Goal: Task Accomplishment & Management: Manage account settings

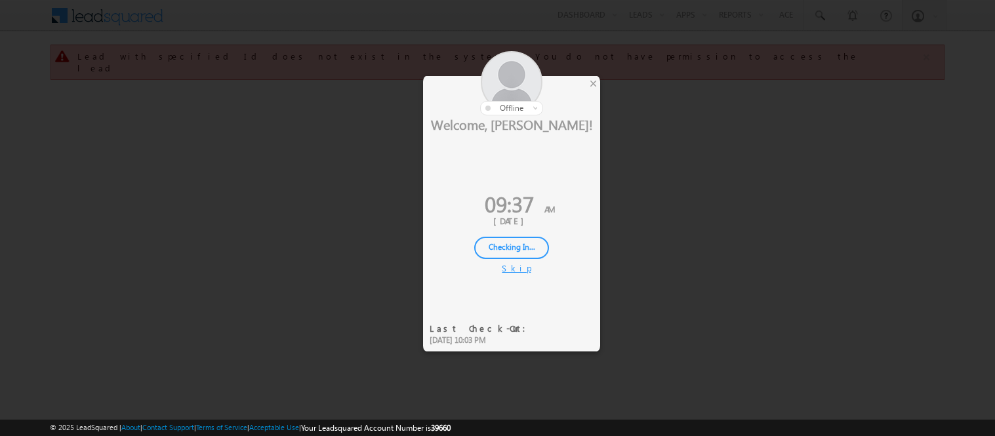
click at [521, 241] on div "Checking In..." at bounding box center [511, 248] width 75 height 22
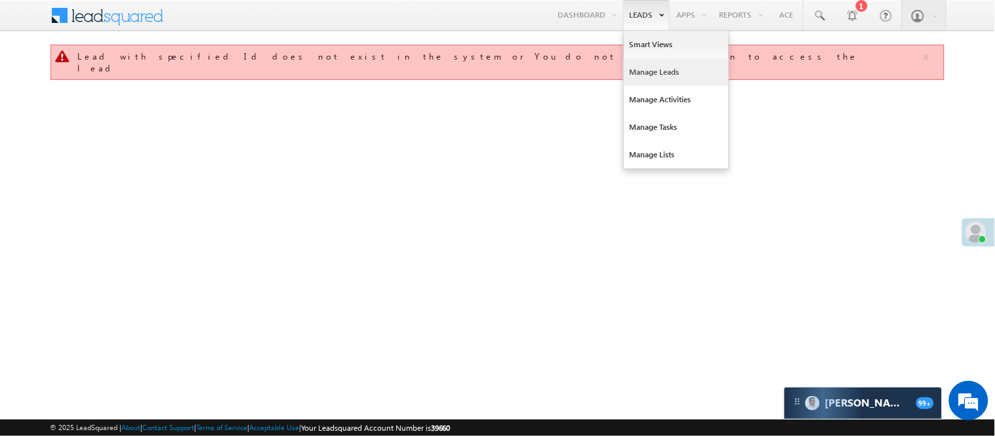
click at [674, 70] on link "Manage Leads" at bounding box center [676, 72] width 105 height 28
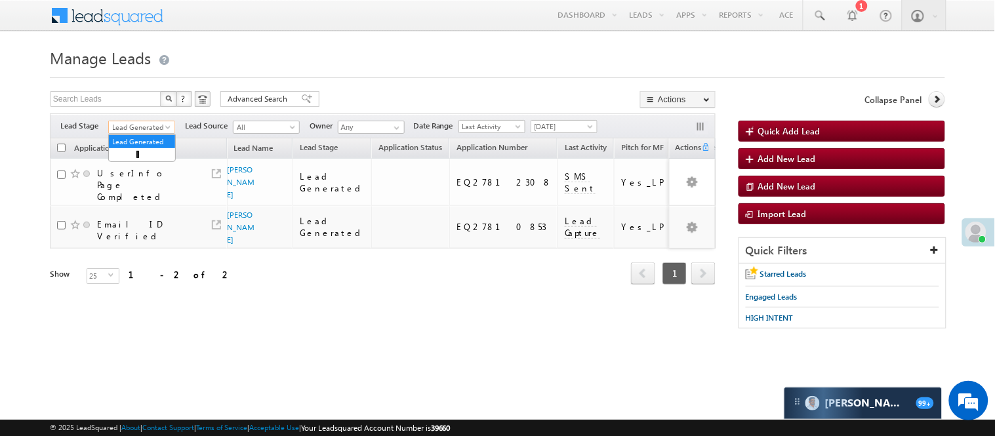
click at [160, 129] on span "Lead Generated" at bounding box center [140, 127] width 62 height 12
click at [152, 216] on link "Code Generated" at bounding box center [142, 222] width 66 height 12
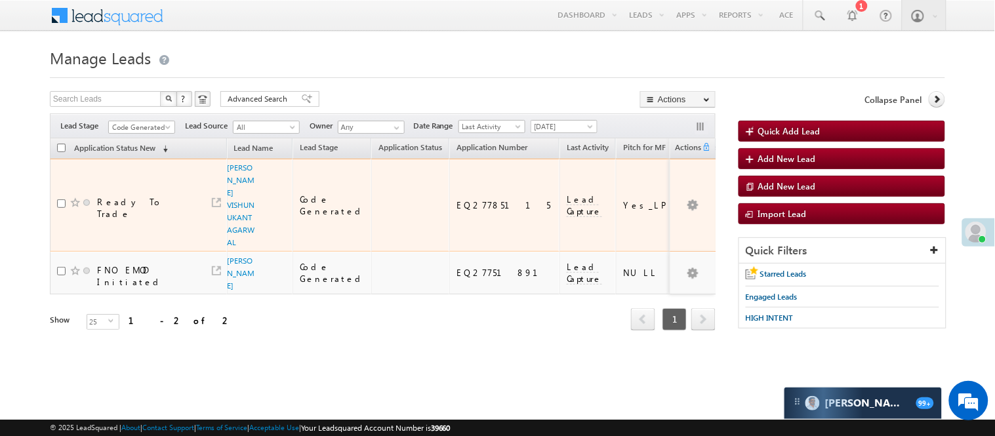
scroll to position [0, 0]
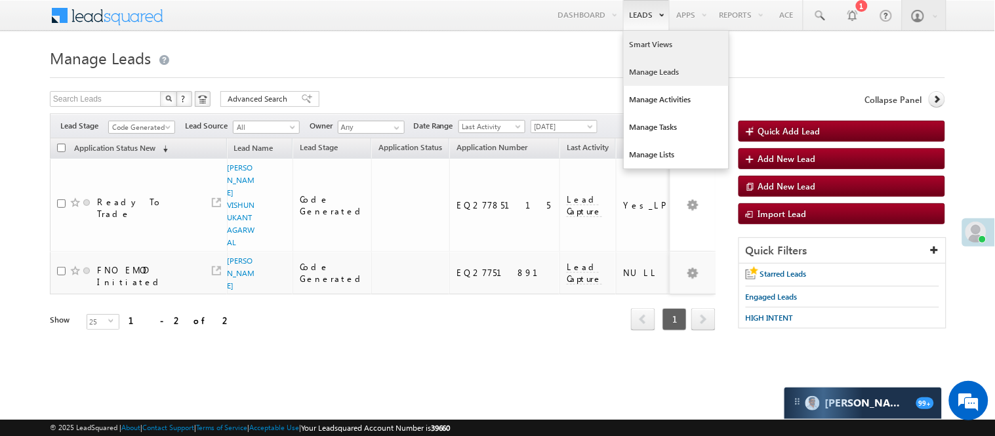
click at [651, 43] on link "Smart Views" at bounding box center [676, 45] width 105 height 28
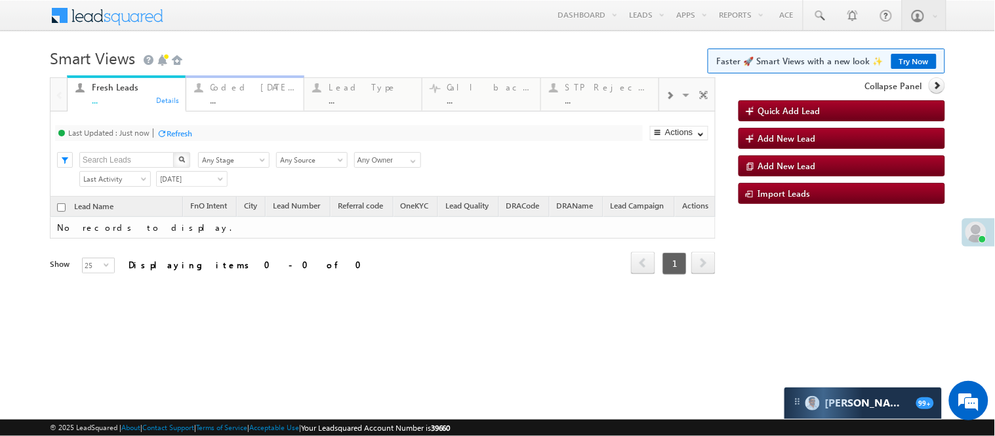
click at [236, 89] on div "Coded Today" at bounding box center [253, 87] width 85 height 10
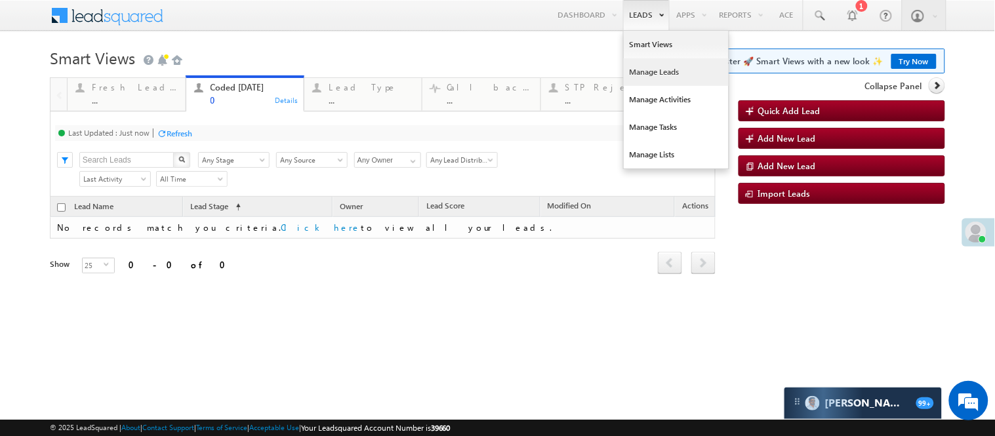
click at [664, 77] on link "Manage Leads" at bounding box center [676, 72] width 105 height 28
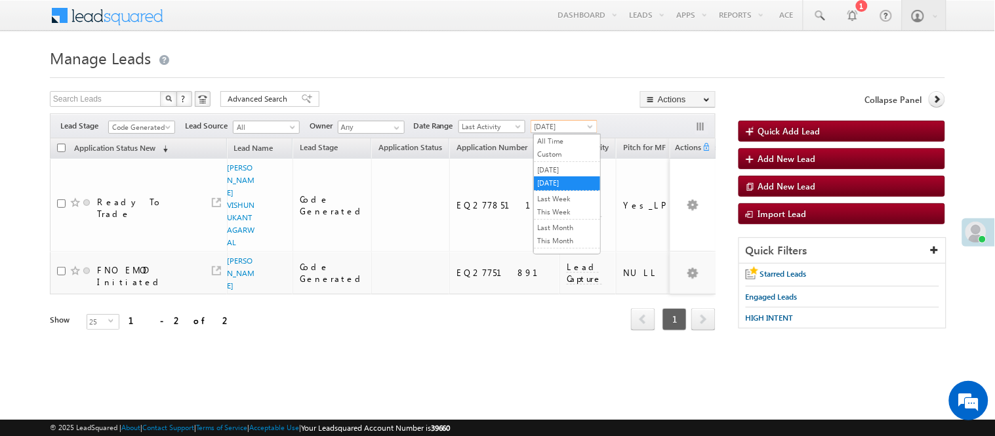
click at [559, 129] on span "[DATE]" at bounding box center [562, 127] width 62 height 12
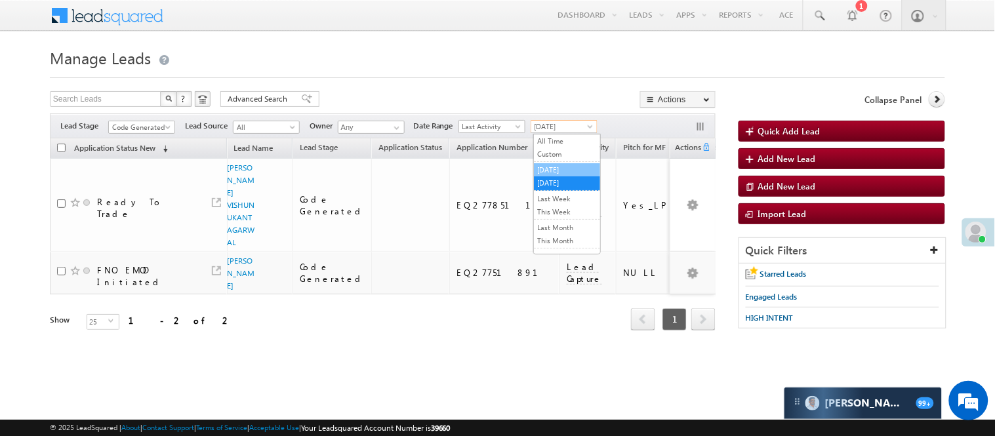
click at [566, 169] on link "[DATE]" at bounding box center [567, 170] width 66 height 12
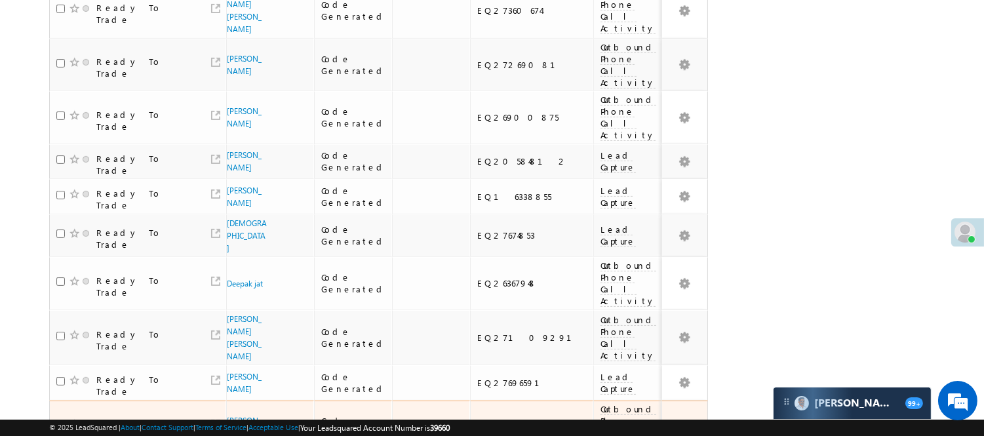
scroll to position [1064, 0]
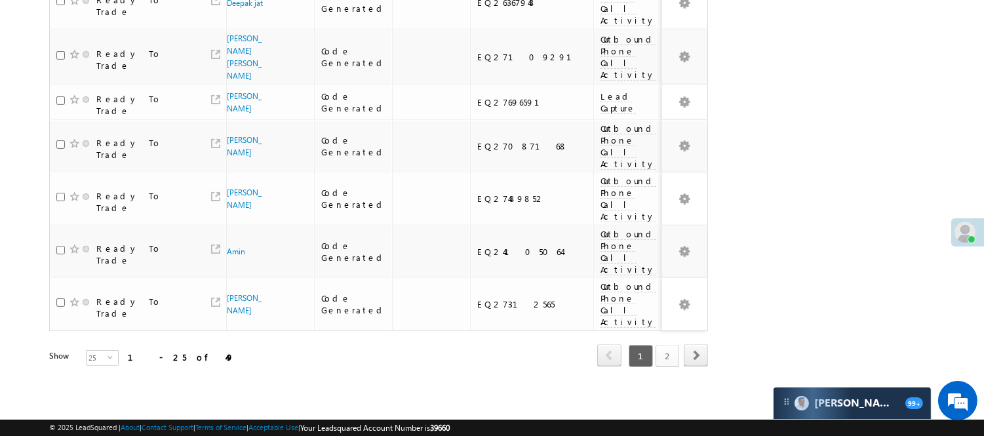
click at [672, 345] on link "2" at bounding box center [668, 356] width 24 height 22
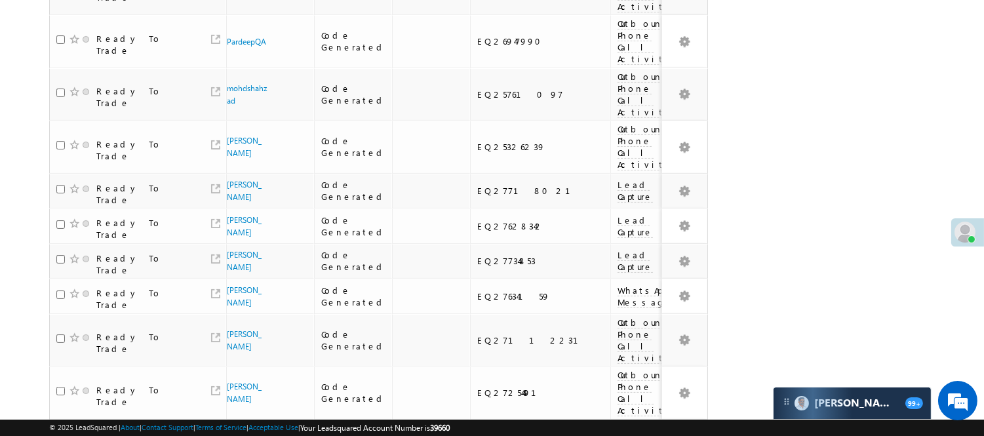
scroll to position [0, 0]
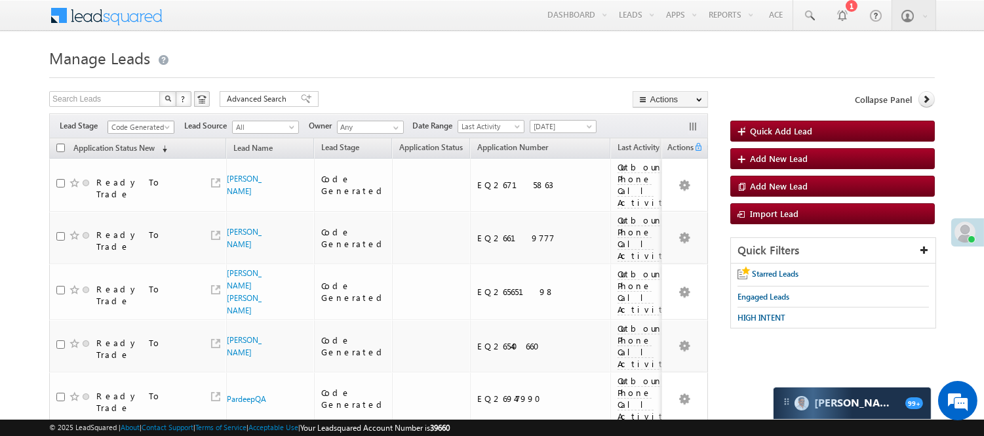
click at [148, 127] on span "Code Generated" at bounding box center [139, 127] width 62 height 12
click at [143, 160] on link "Lead Generated" at bounding box center [141, 155] width 66 height 12
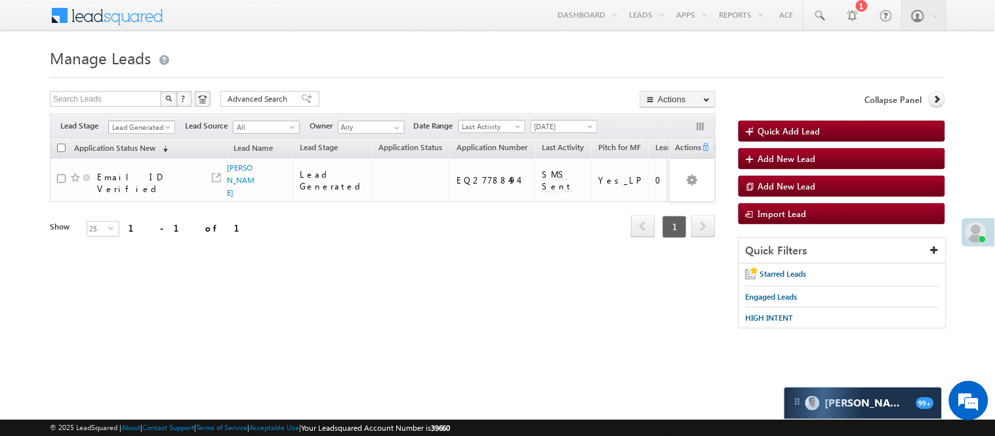
click at [159, 123] on span "Lead Generated" at bounding box center [140, 127] width 62 height 12
click at [130, 219] on link "Code Generated" at bounding box center [142, 222] width 66 height 12
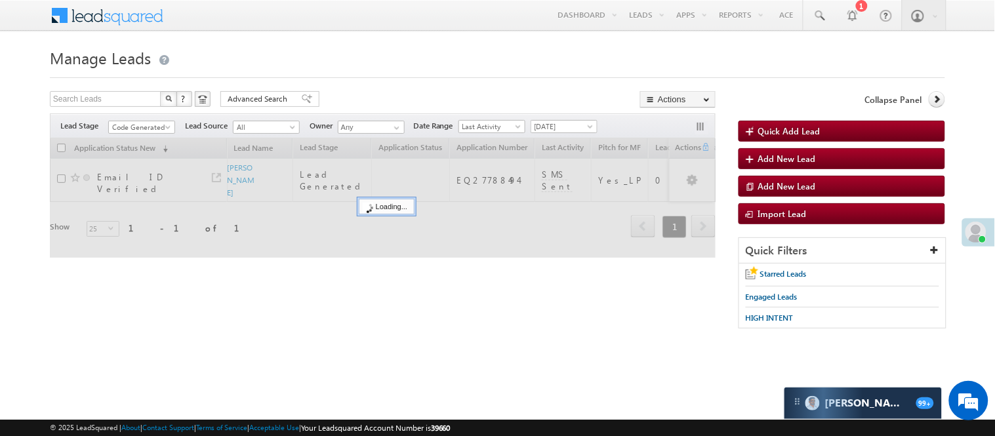
click at [375, 92] on div "Search Leads X ? 1 results found Advanced Search Advanced Search Advanced searc…" at bounding box center [383, 100] width 666 height 19
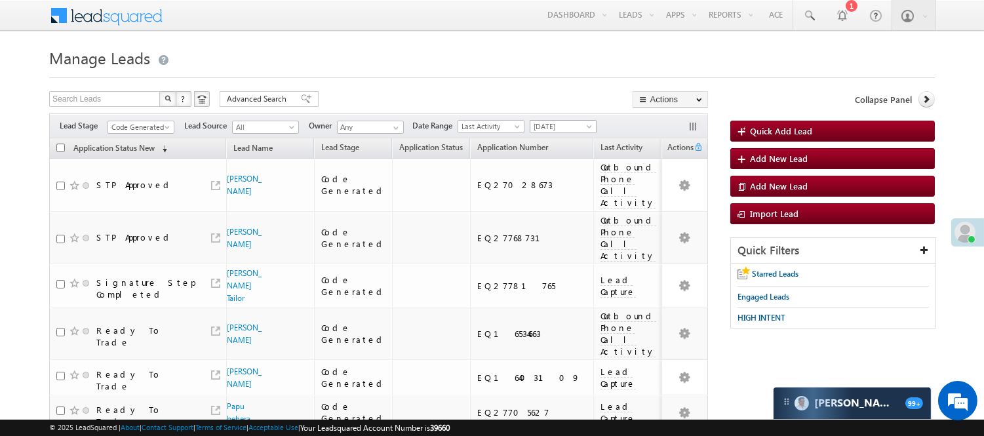
click at [562, 123] on span "[DATE]" at bounding box center [562, 127] width 62 height 12
click at [578, 182] on link "Today" at bounding box center [566, 183] width 66 height 12
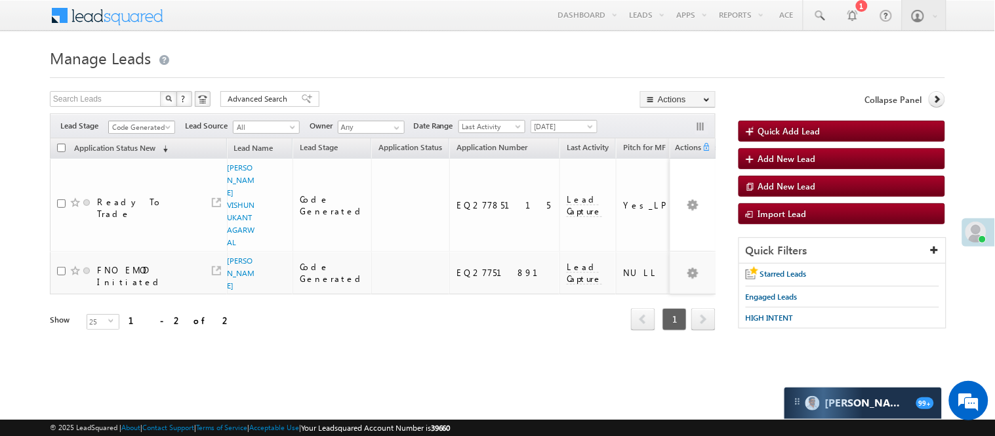
click at [138, 121] on link "Code Generated" at bounding box center [141, 127] width 67 height 13
click at [127, 161] on link "Lead Generated" at bounding box center [142, 155] width 66 height 12
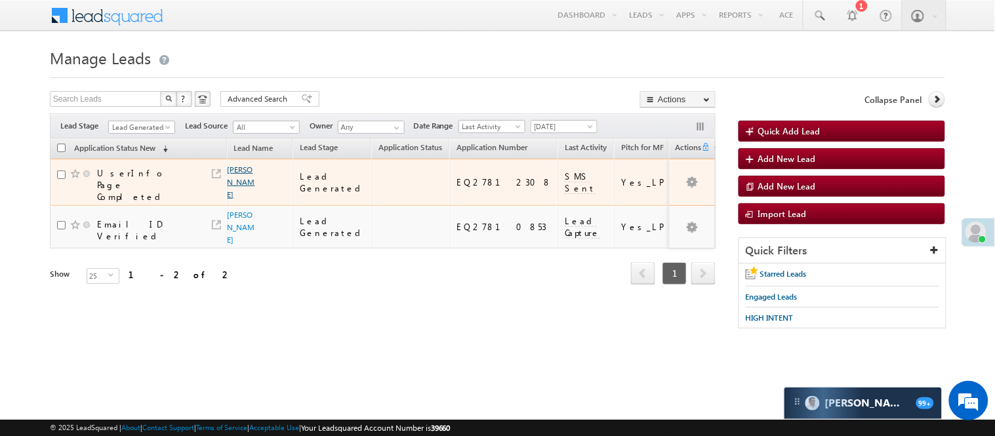
click at [228, 179] on link "Alex Thangminlun" at bounding box center [242, 182] width 28 height 35
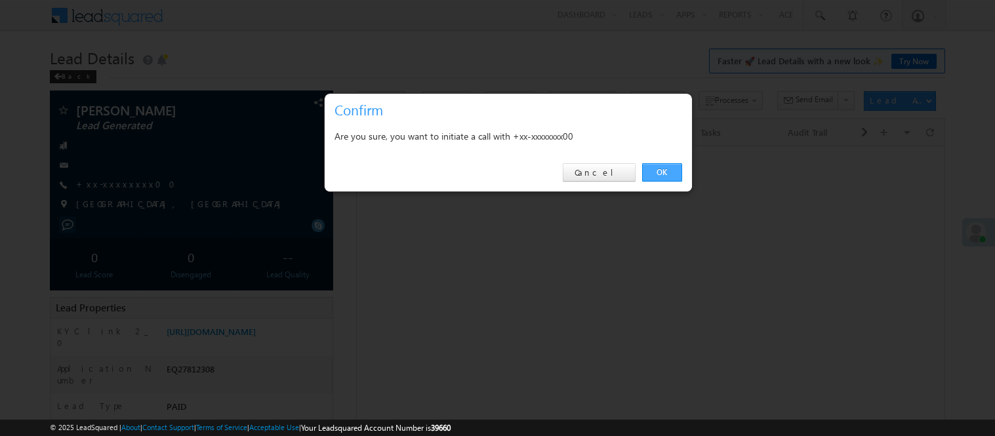
click at [671, 167] on link "OK" at bounding box center [662, 172] width 40 height 18
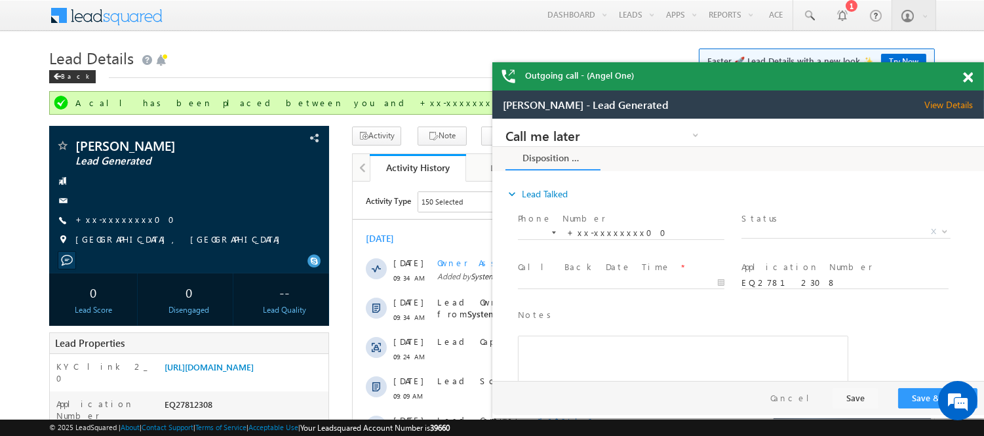
click at [967, 74] on span at bounding box center [968, 77] width 10 height 11
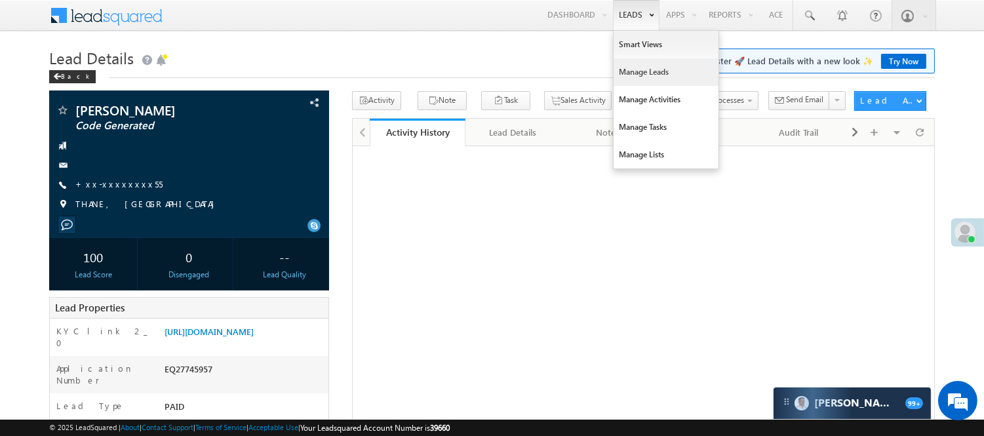
click at [630, 70] on link "Manage Leads" at bounding box center [666, 72] width 105 height 28
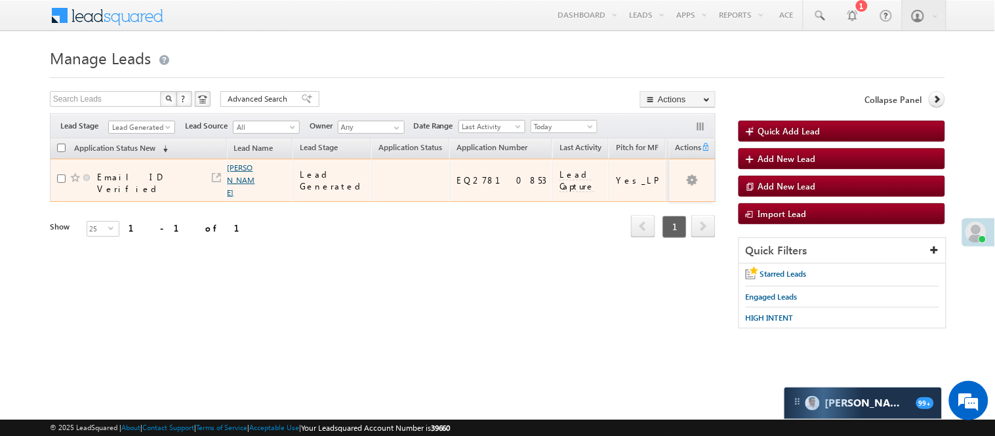
click at [241, 174] on link "[PERSON_NAME]" at bounding box center [242, 180] width 28 height 35
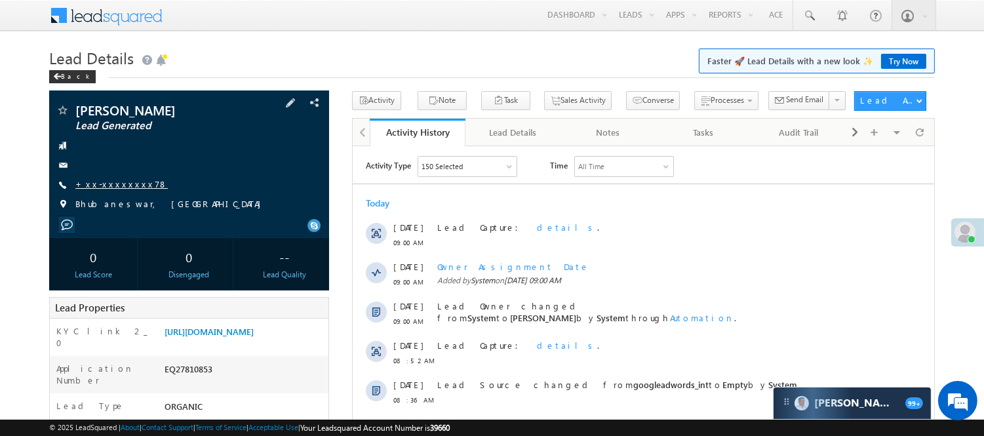
click at [115, 185] on link "+xx-xxxxxxxx78" at bounding box center [121, 183] width 92 height 11
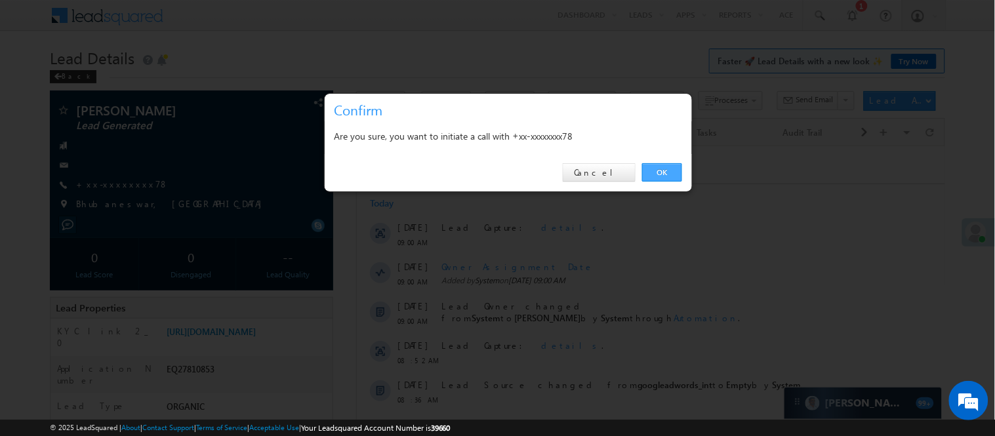
click at [654, 167] on link "OK" at bounding box center [662, 172] width 40 height 18
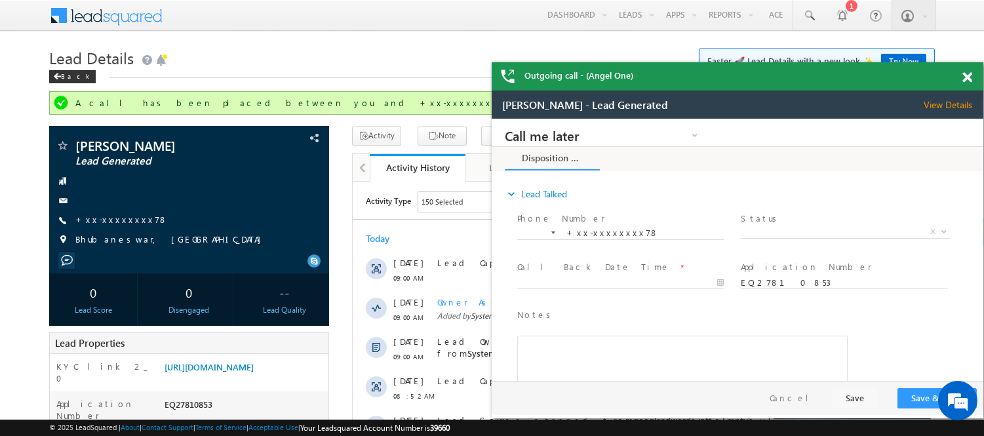
click at [960, 79] on div "Outgoing call - (Angel One)" at bounding box center [738, 76] width 492 height 28
click at [967, 75] on span at bounding box center [968, 77] width 10 height 11
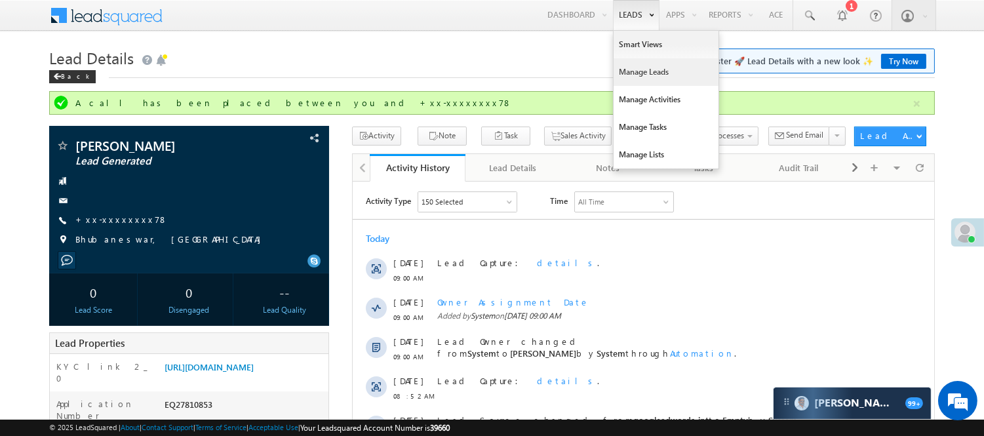
click at [639, 75] on link "Manage Leads" at bounding box center [666, 72] width 105 height 28
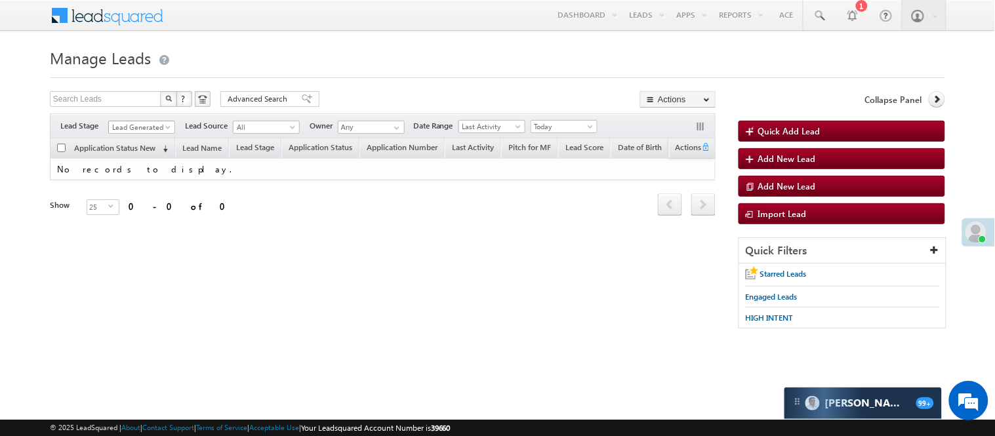
click at [119, 126] on span "Lead Generated" at bounding box center [140, 127] width 62 height 12
click at [558, 114] on div "Filters Lead Stage All Lead Generated Lead Talked - Pitch Not Done Lead Talked …" at bounding box center [383, 125] width 666 height 25
click at [551, 123] on span "Today" at bounding box center [562, 127] width 62 height 12
click at [582, 166] on link "[DATE]" at bounding box center [567, 170] width 66 height 12
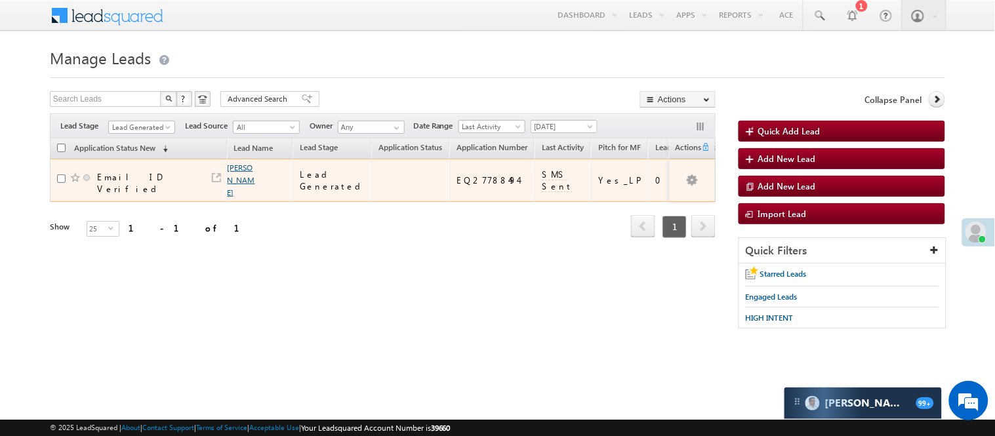
click at [232, 168] on link "[PERSON_NAME]" at bounding box center [242, 180] width 28 height 35
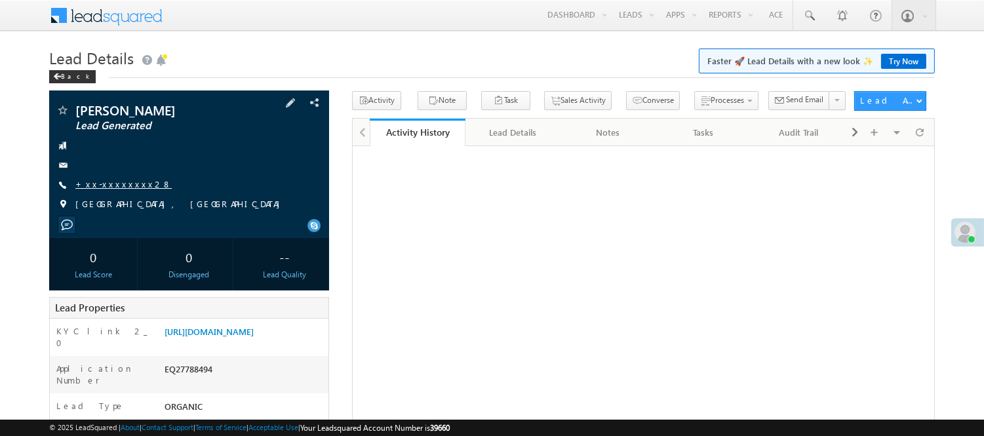
click at [119, 186] on link "+xx-xxxxxxxx28" at bounding box center [123, 183] width 96 height 11
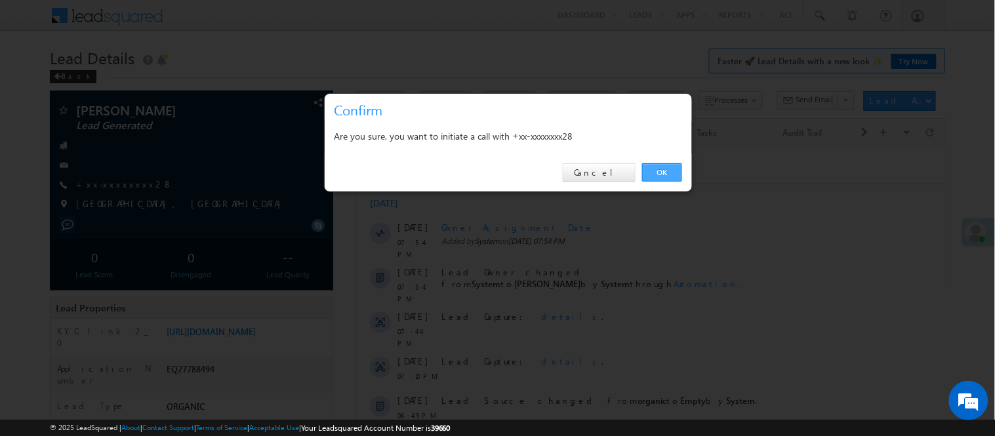
click at [674, 173] on link "OK" at bounding box center [662, 172] width 40 height 18
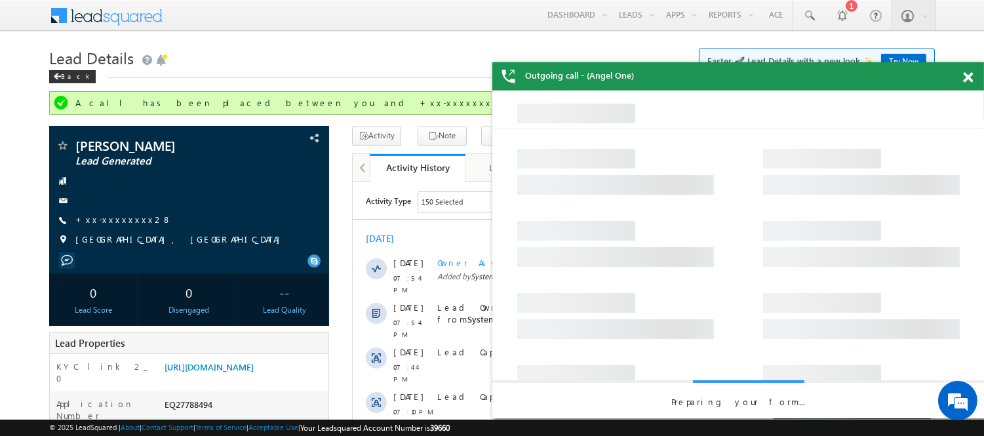
click at [972, 80] on span at bounding box center [968, 77] width 10 height 11
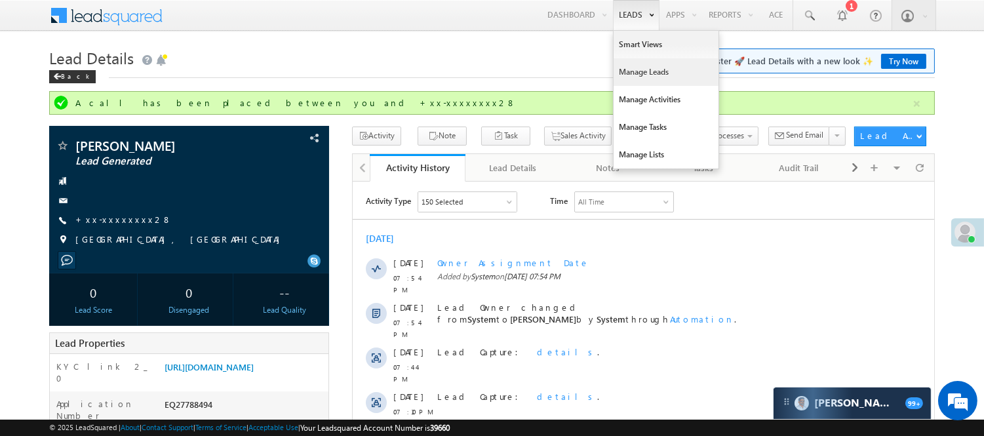
click at [647, 74] on link "Manage Leads" at bounding box center [666, 72] width 105 height 28
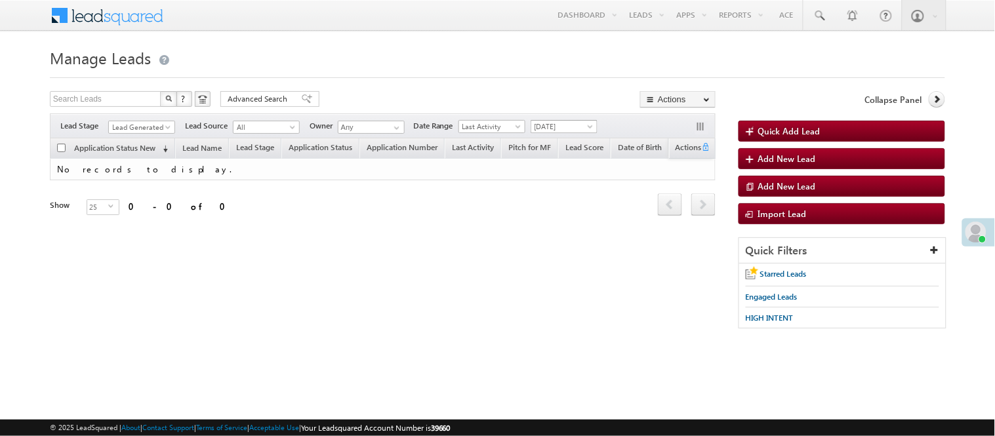
click at [581, 126] on span "[DATE]" at bounding box center [562, 127] width 62 height 12
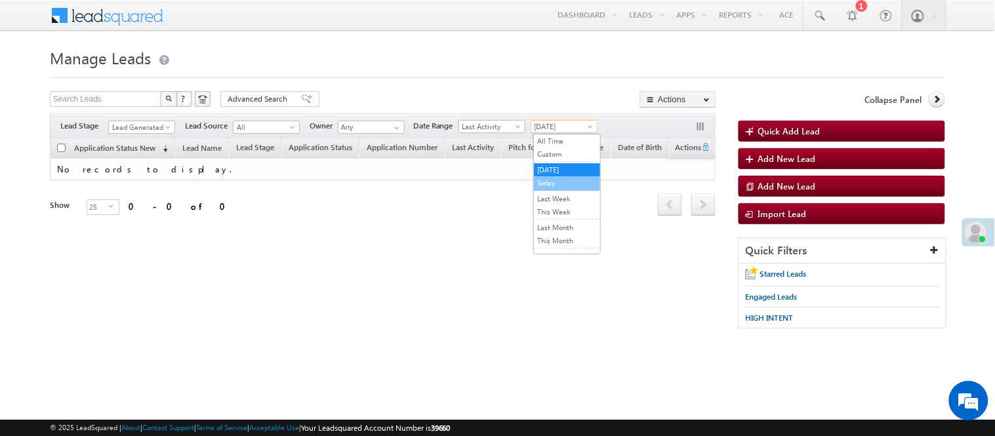
click at [575, 184] on link "Today" at bounding box center [567, 183] width 66 height 12
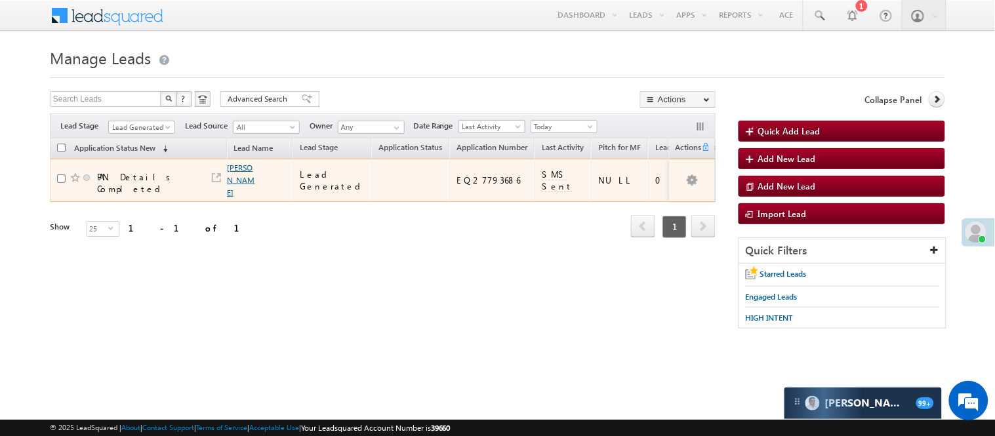
click at [234, 171] on link "[PERSON_NAME]" at bounding box center [242, 180] width 28 height 35
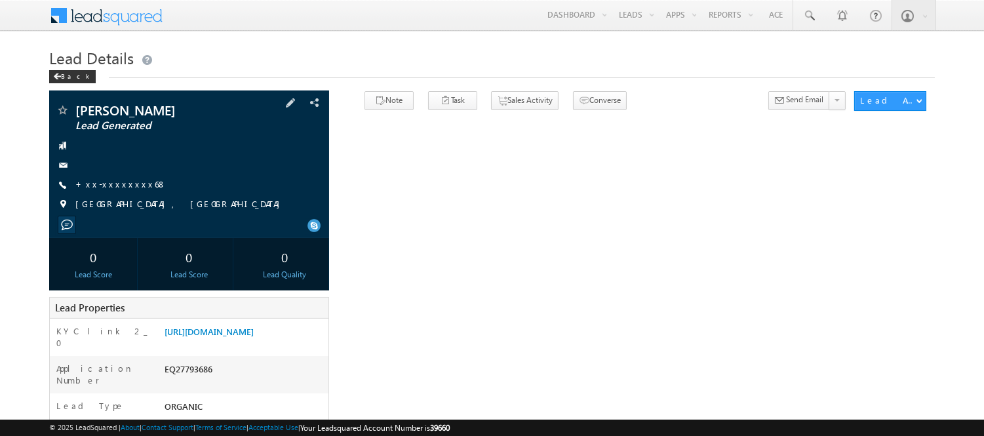
drag, startPoint x: 113, startPoint y: 175, endPoint x: 125, endPoint y: 192, distance: 20.6
click at [112, 175] on div "Arshita Gupta Lead Generated +xx-xxxxxxxx68" at bounding box center [189, 161] width 267 height 114
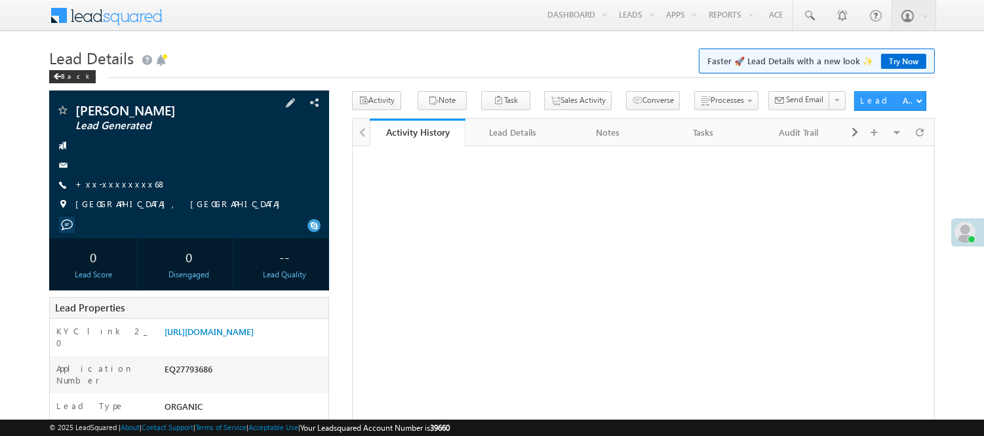
click at [126, 192] on div "Arshita Gupta Lead Generated +xx-xxxxxxxx68" at bounding box center [189, 161] width 267 height 114
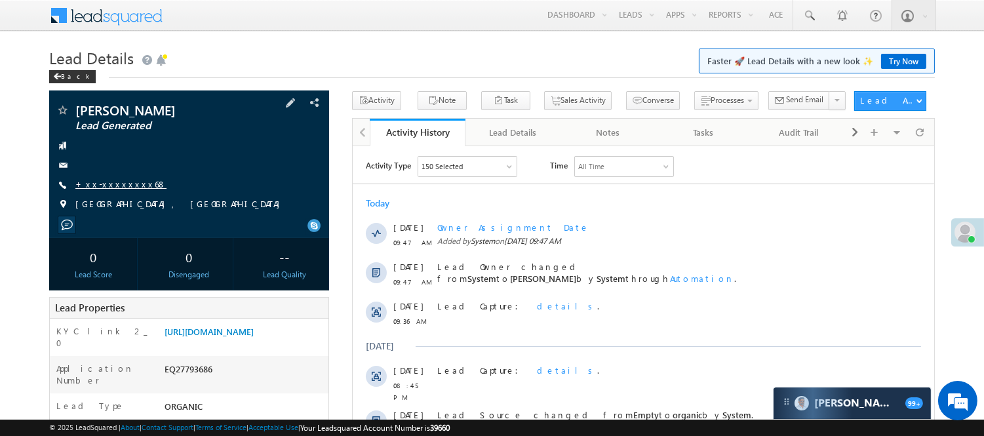
click at [125, 186] on link "+xx-xxxxxxxx68" at bounding box center [120, 183] width 91 height 11
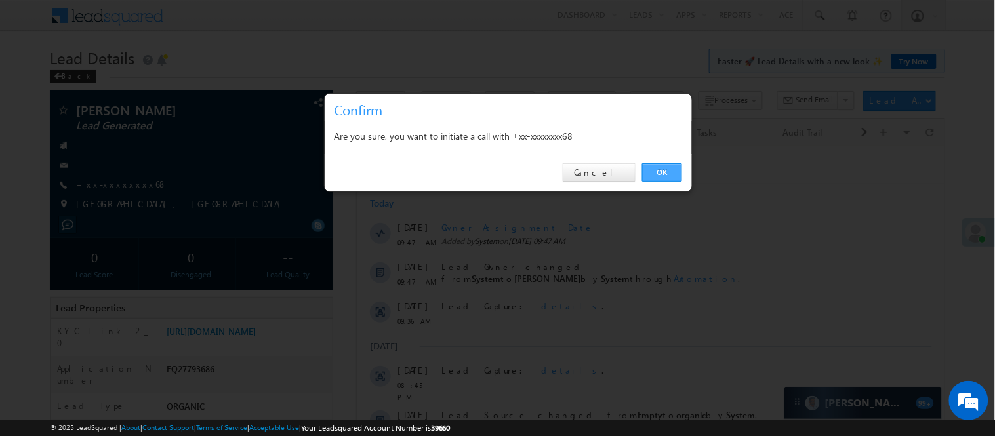
click at [663, 176] on link "OK" at bounding box center [662, 172] width 40 height 18
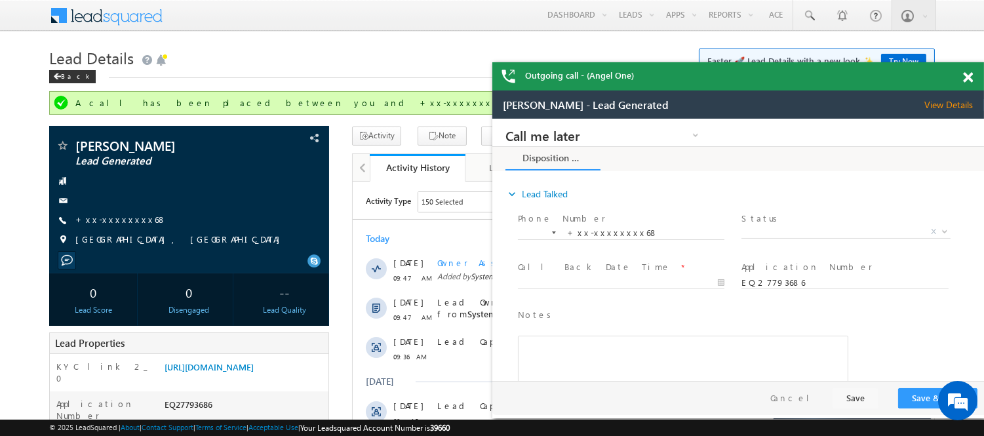
click at [965, 79] on div "Outgoing call - (Angel One)" at bounding box center [739, 76] width 492 height 28
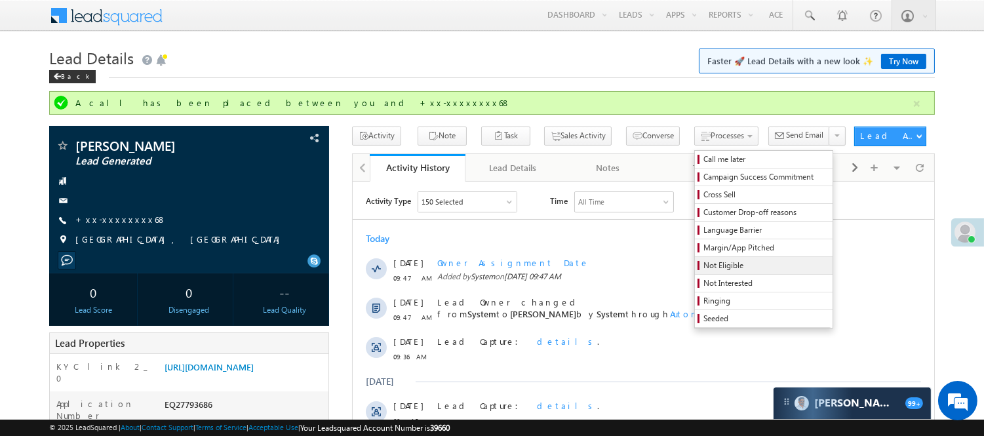
click at [704, 265] on span "Not Eligible" at bounding box center [766, 266] width 125 height 12
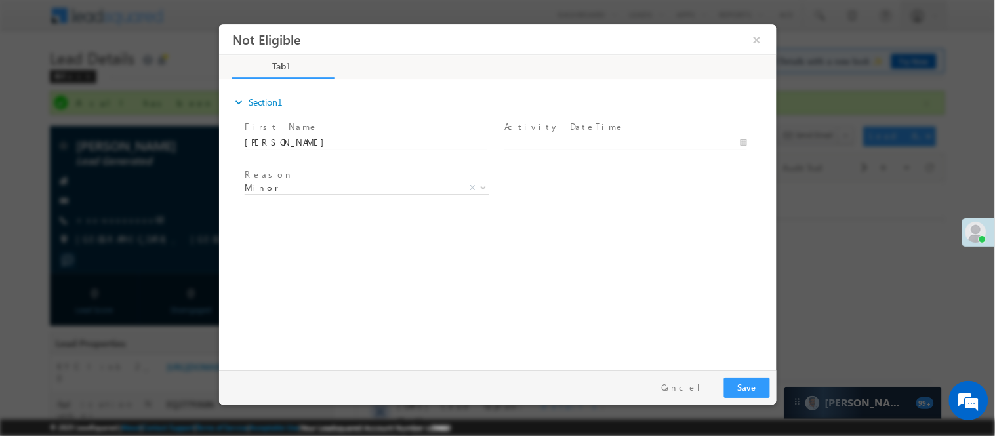
type input "08/26/25 9:49 AM"
click at [557, 142] on body "Not Eligible ×" at bounding box center [497, 194] width 558 height 340
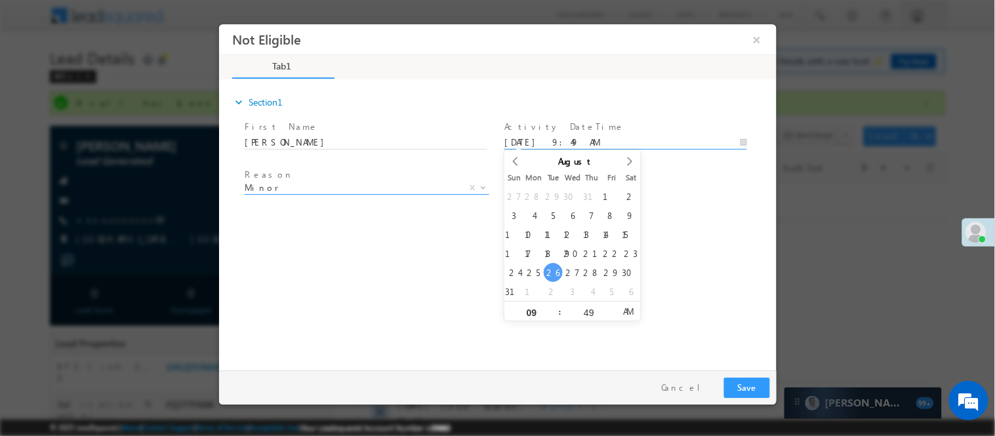
click at [292, 187] on span "Minor" at bounding box center [350, 187] width 213 height 12
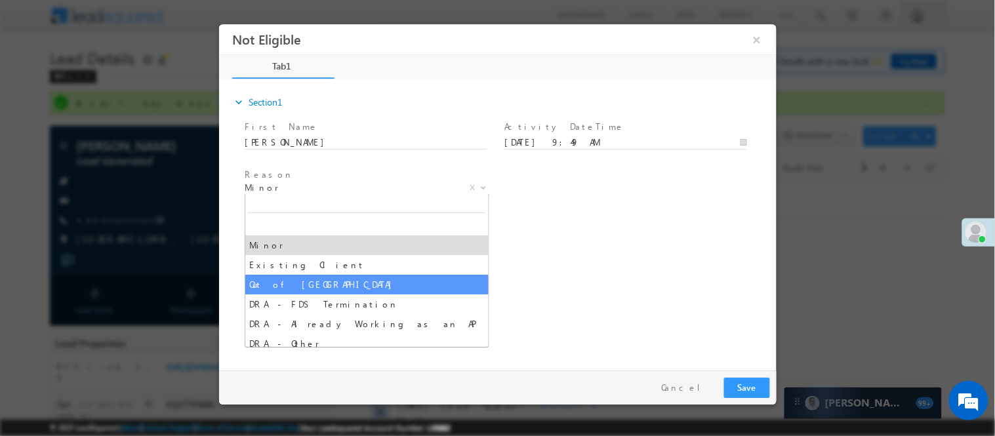
select select "Out of India"
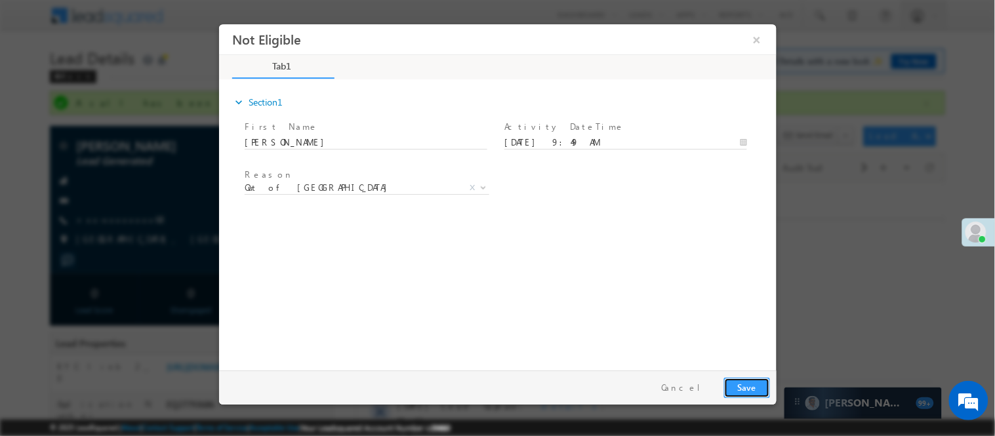
click at [764, 389] on button "Save" at bounding box center [746, 387] width 46 height 20
